Goal: Task Accomplishment & Management: Use online tool/utility

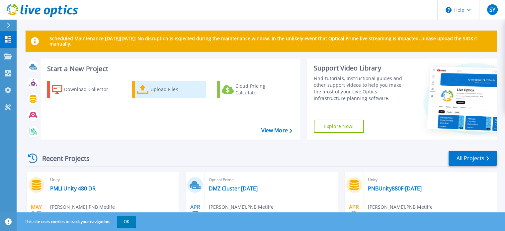
click at [161, 89] on div "Upload Files" at bounding box center [176, 89] width 53 height 13
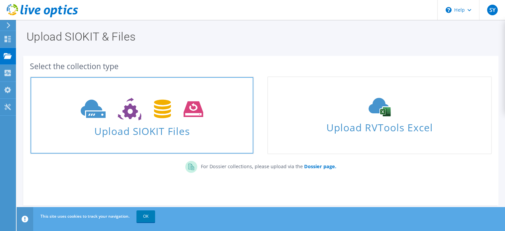
click at [158, 126] on span "Upload SIOKIT Files" at bounding box center [142, 129] width 223 height 14
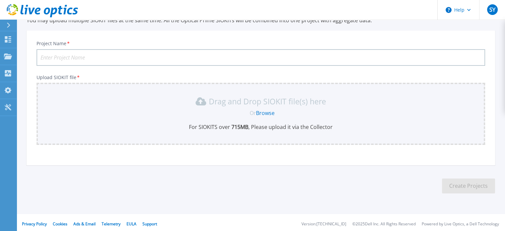
scroll to position [33, 0]
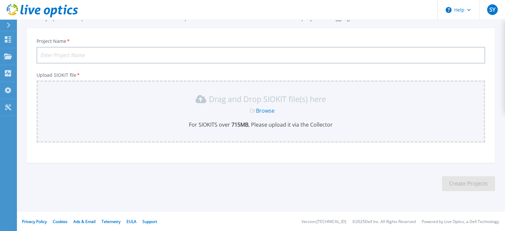
click at [63, 59] on input "Project Name *" at bounding box center [261, 55] width 449 height 17
click at [113, 56] on input "VMWARE VSAN Sept 2024" at bounding box center [261, 55] width 449 height 17
type input "VMWARE DMZ VSAN Sep 2025"
click at [266, 109] on link "Browse" at bounding box center [265, 110] width 19 height 7
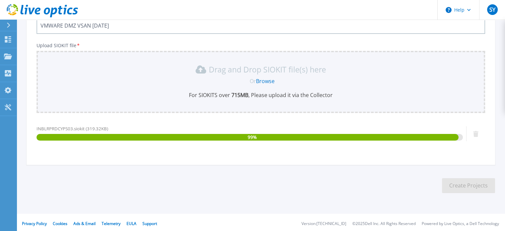
scroll to position [65, 0]
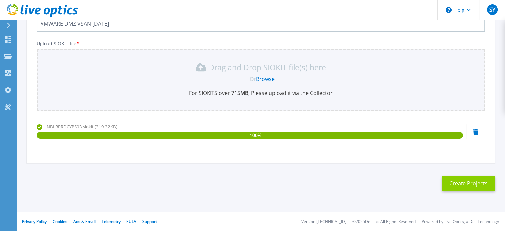
click at [453, 185] on button "Create Projects" at bounding box center [468, 183] width 53 height 15
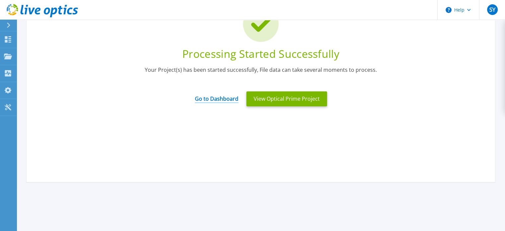
click at [215, 99] on link "Go to Dashboard" at bounding box center [217, 96] width 44 height 13
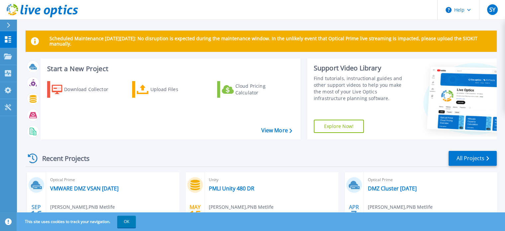
scroll to position [165, 0]
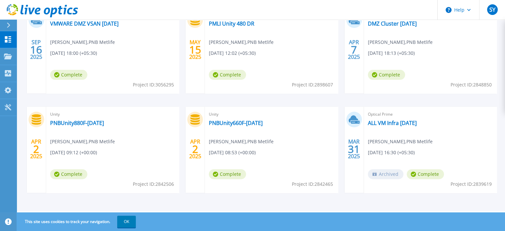
click at [85, 60] on div "Optical Prime VMWARE DMZ VSAN Sep 2025 Shridhar Yadav , PNB Metlife 09/16/2025,…" at bounding box center [112, 50] width 133 height 86
click at [84, 25] on link "VMWARE DMZ VSAN Sep 2025" at bounding box center [84, 23] width 68 height 7
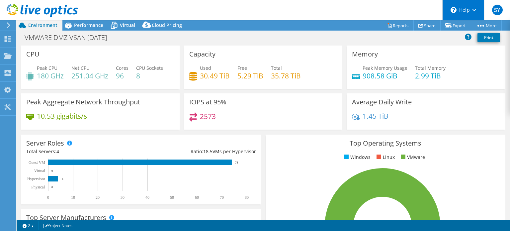
select select "USD"
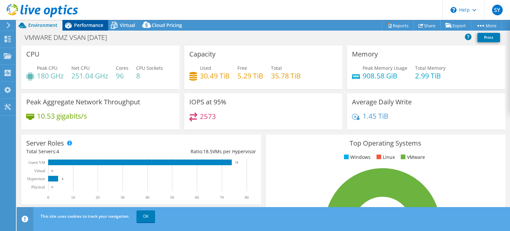
click at [90, 28] on span "Performance" at bounding box center [88, 25] width 29 height 6
